Goal: Task Accomplishment & Management: Use online tool/utility

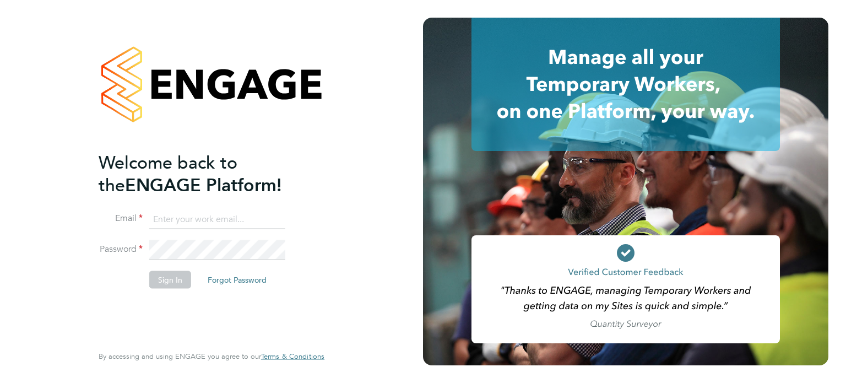
type input "sean@condicor.co.uk"
click at [171, 280] on button "Sign In" at bounding box center [170, 280] width 42 height 18
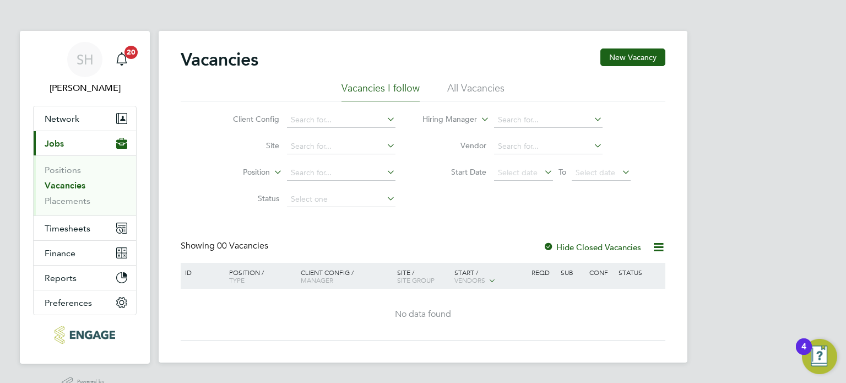
scroll to position [26, 0]
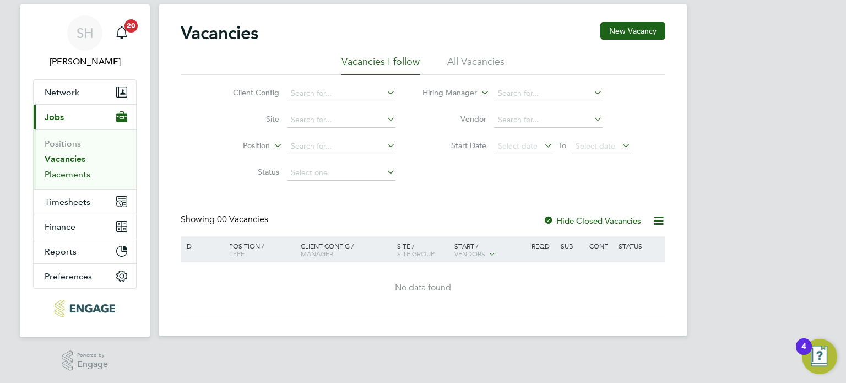
click at [73, 173] on link "Placements" at bounding box center [68, 174] width 46 height 10
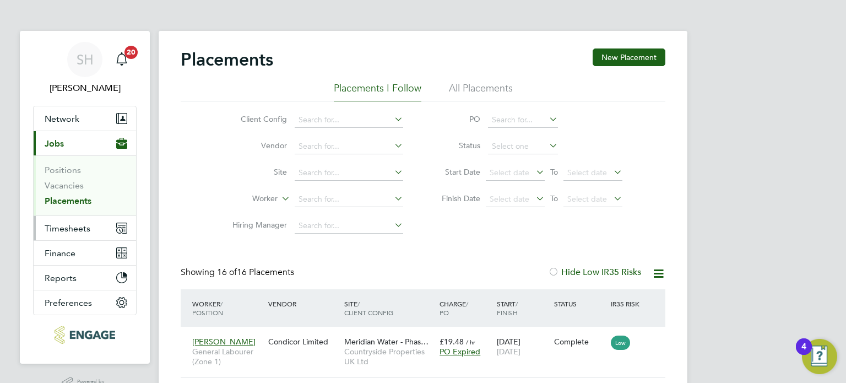
click at [60, 221] on button "Timesheets" at bounding box center [85, 228] width 102 height 24
click at [68, 224] on span "Timesheets" at bounding box center [68, 228] width 46 height 10
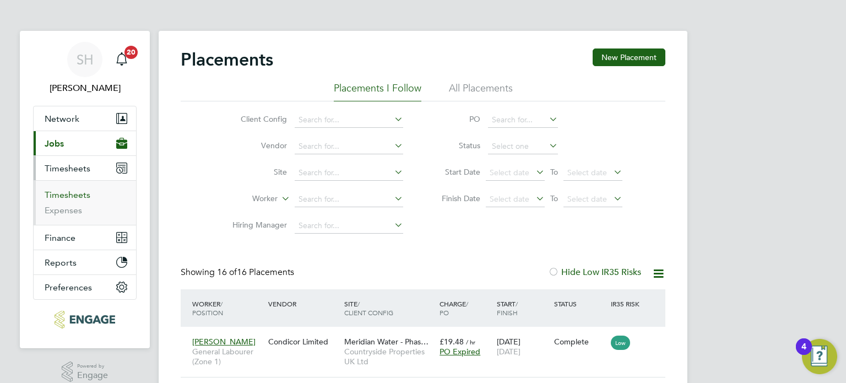
click at [69, 193] on link "Timesheets" at bounding box center [68, 195] width 46 height 10
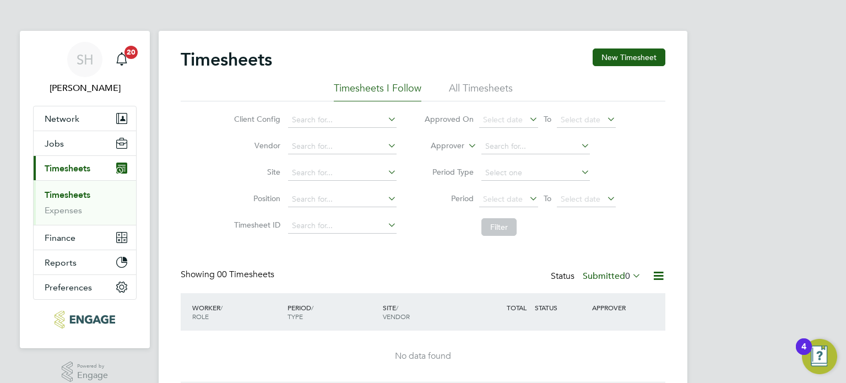
click at [659, 272] on icon at bounding box center [659, 276] width 14 height 14
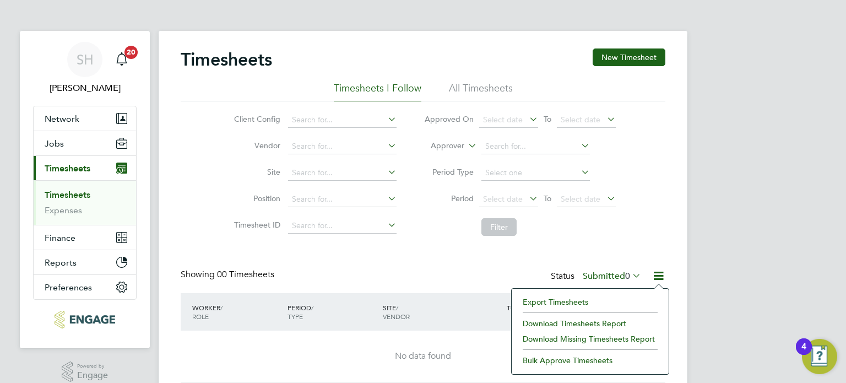
click at [564, 301] on li "Export Timesheets" at bounding box center [590, 301] width 146 height 15
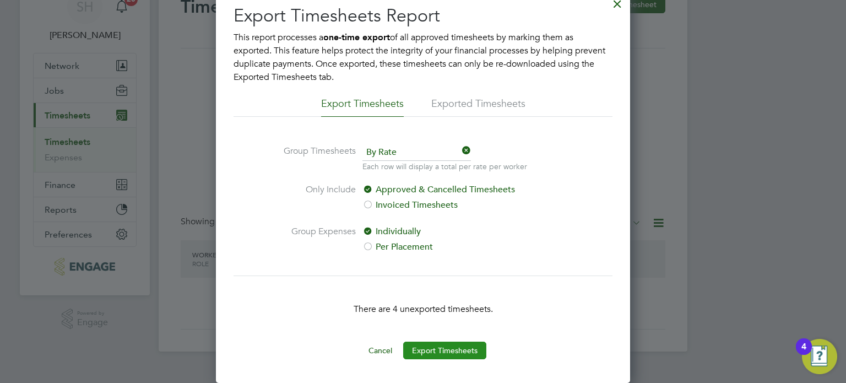
click at [428, 348] on button "Export Timesheets" at bounding box center [444, 351] width 83 height 18
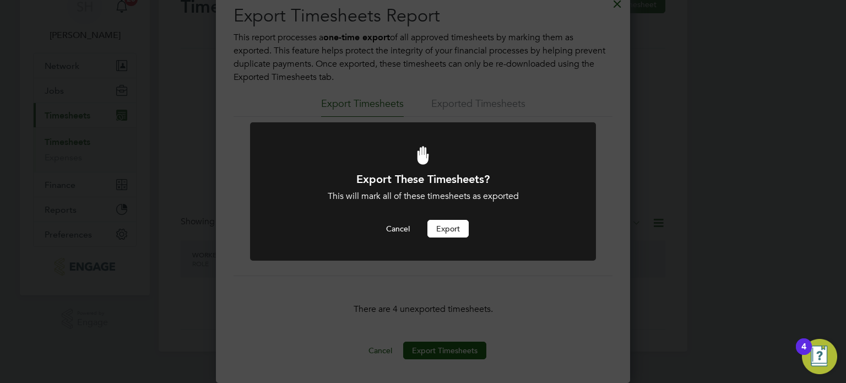
click at [456, 228] on button "Export" at bounding box center [448, 229] width 41 height 18
